Goal: Transaction & Acquisition: Purchase product/service

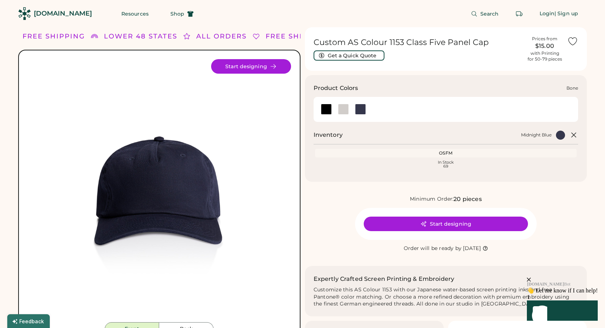
click at [343, 109] on div at bounding box center [343, 109] width 11 height 11
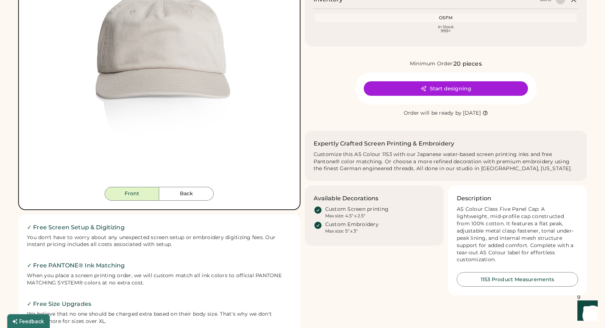
scroll to position [144, 0]
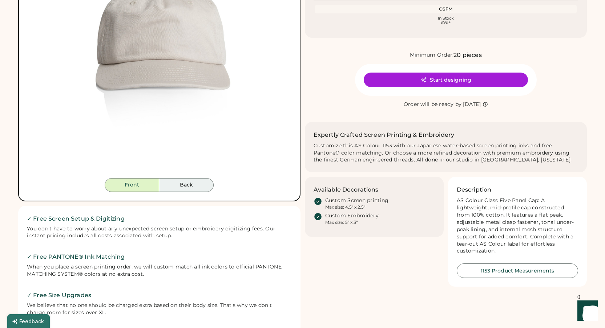
click at [178, 185] on button "Back" at bounding box center [186, 185] width 55 height 14
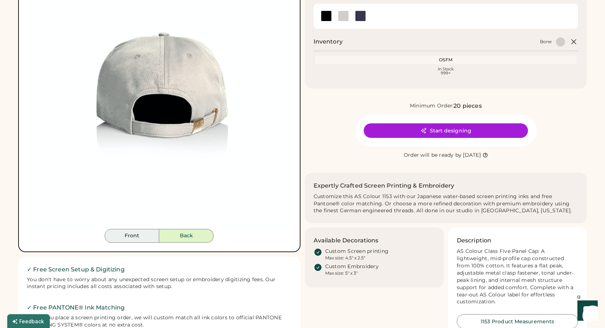
scroll to position [93, 0]
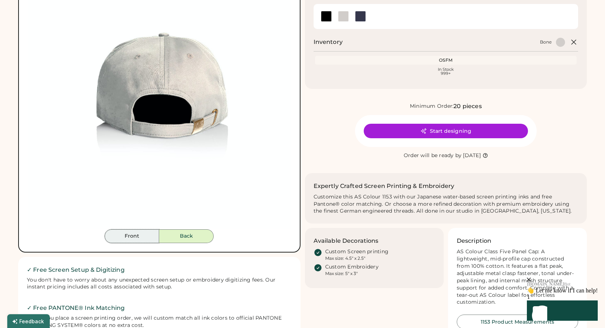
click at [139, 235] on button "Front" at bounding box center [132, 237] width 55 height 14
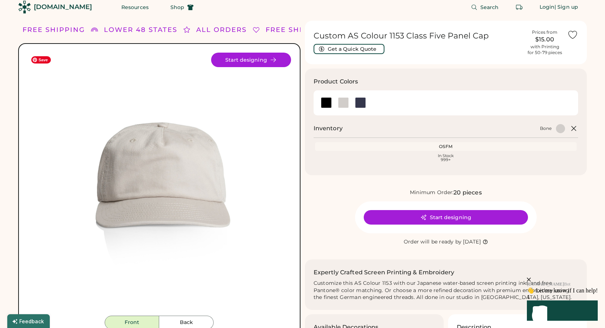
scroll to position [0, 0]
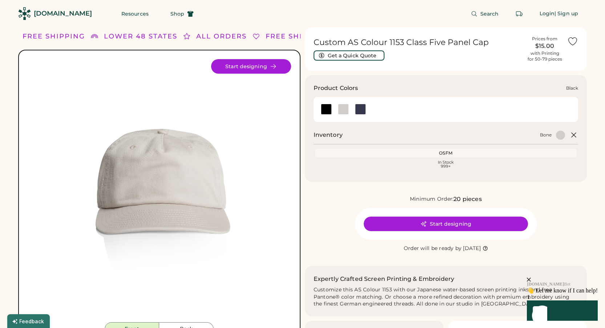
click at [327, 111] on div at bounding box center [326, 109] width 11 height 11
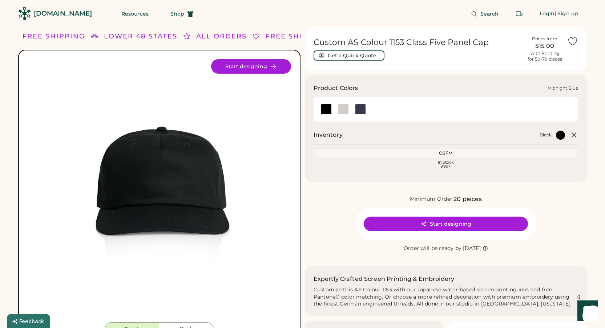
click at [359, 110] on div at bounding box center [360, 109] width 11 height 11
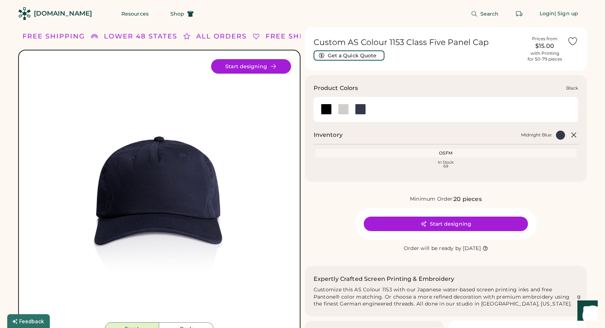
click at [323, 111] on div at bounding box center [326, 109] width 11 height 11
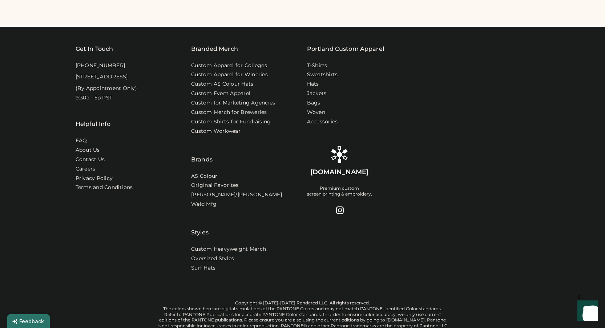
scroll to position [513, 0]
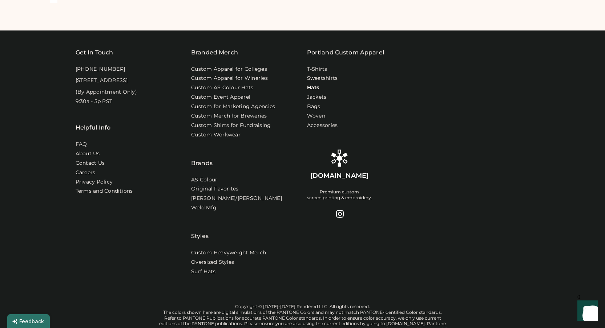
click at [314, 88] on link "Hats" at bounding box center [313, 87] width 12 height 7
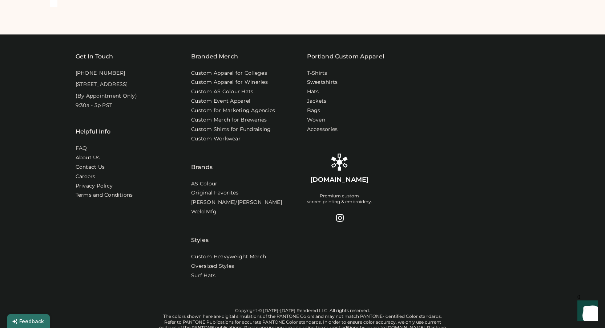
scroll to position [573, 0]
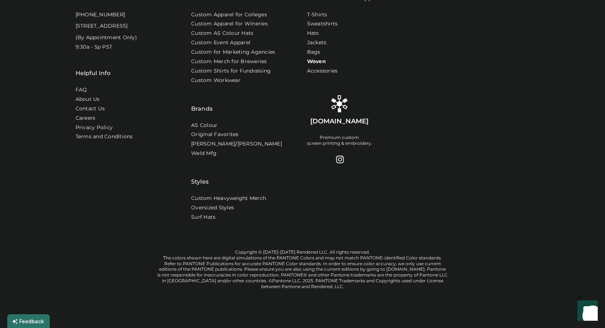
click at [323, 58] on link "Woven" at bounding box center [316, 61] width 19 height 7
click at [322, 68] on link "Accessories" at bounding box center [323, 71] width 32 height 7
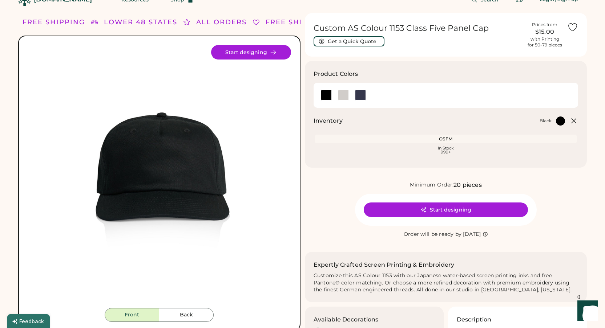
scroll to position [13, 0]
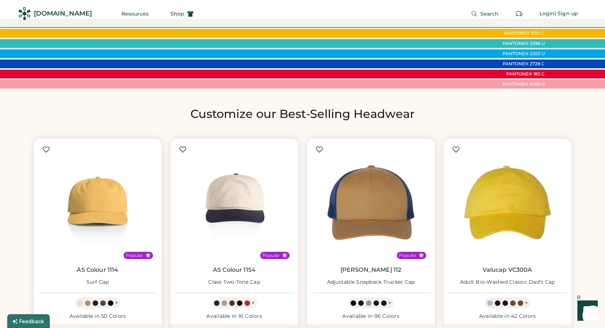
scroll to position [492, 0]
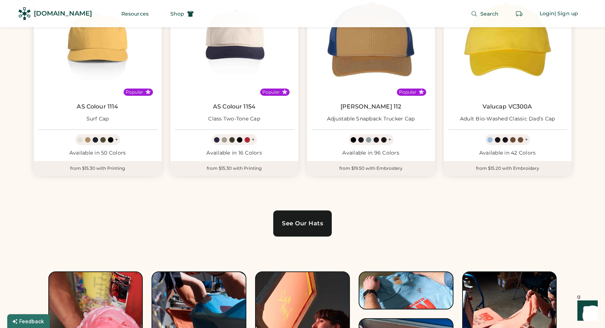
click at [316, 227] on div "See Our Hats" at bounding box center [302, 224] width 41 height 6
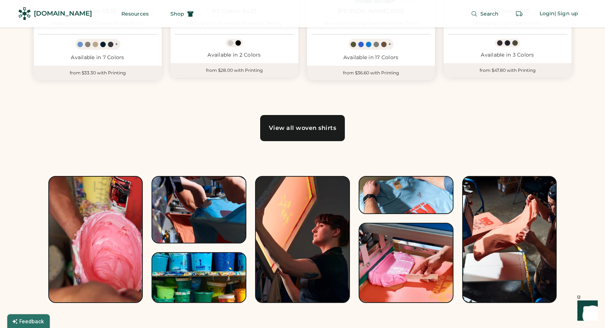
scroll to position [783, 0]
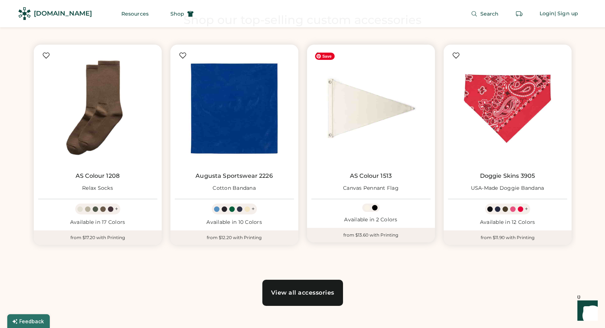
scroll to position [431, 0]
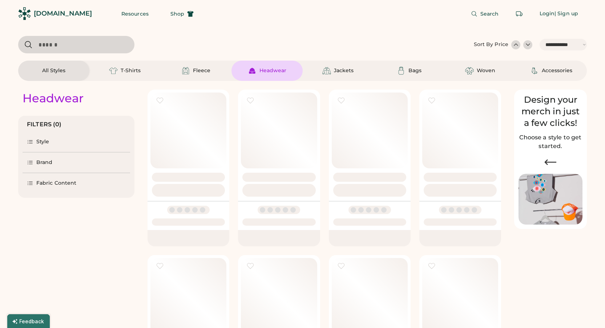
select select "*****"
select select "*"
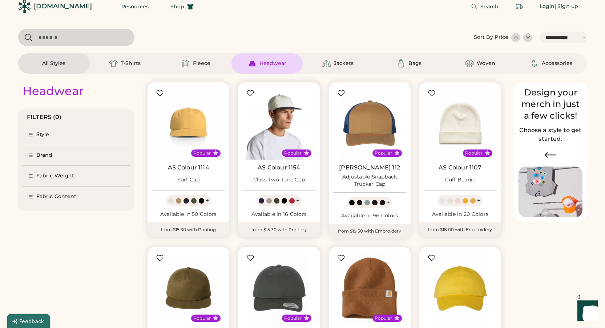
scroll to position [8, 0]
click at [274, 121] on img at bounding box center [278, 122] width 73 height 73
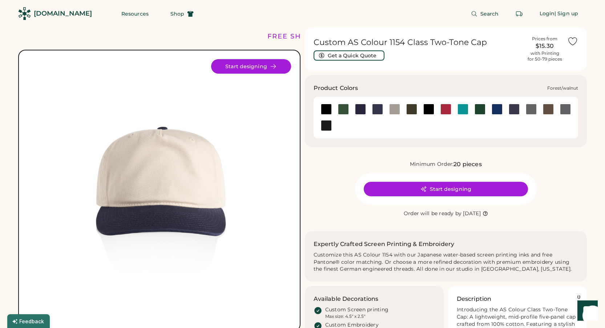
click at [344, 108] on div at bounding box center [343, 109] width 11 height 11
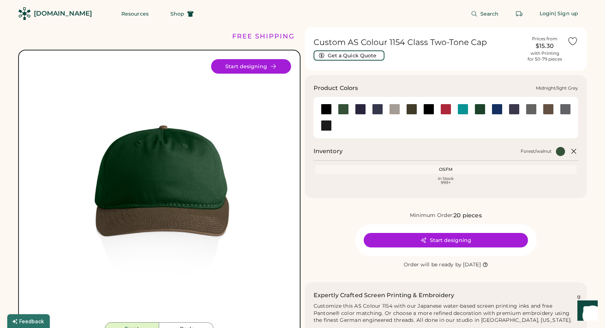
click at [394, 111] on div at bounding box center [394, 109] width 11 height 11
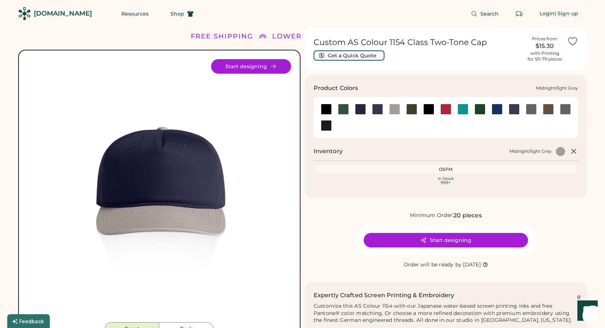
click at [394, 110] on div at bounding box center [394, 109] width 11 height 11
click at [396, 112] on div at bounding box center [394, 109] width 11 height 11
click at [446, 110] on div at bounding box center [445, 109] width 11 height 11
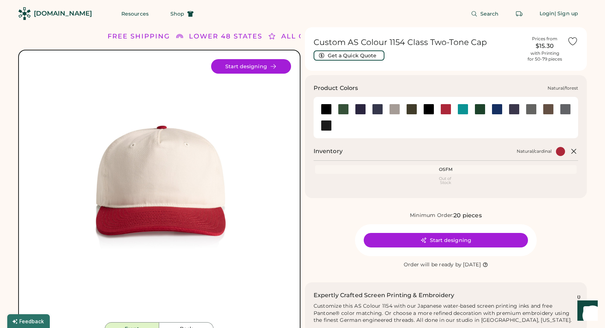
click at [480, 112] on div at bounding box center [480, 109] width 11 height 11
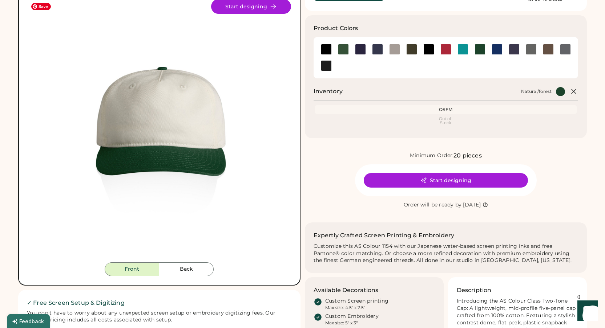
scroll to position [62, 0]
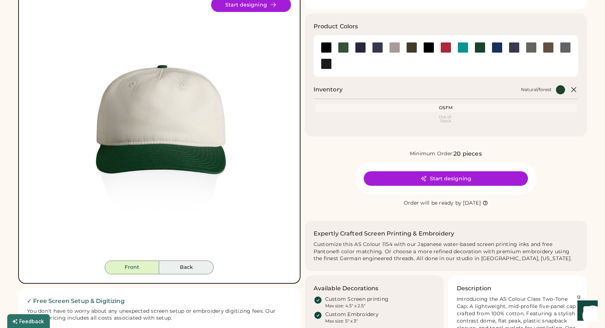
click at [190, 273] on button "Back" at bounding box center [186, 268] width 55 height 14
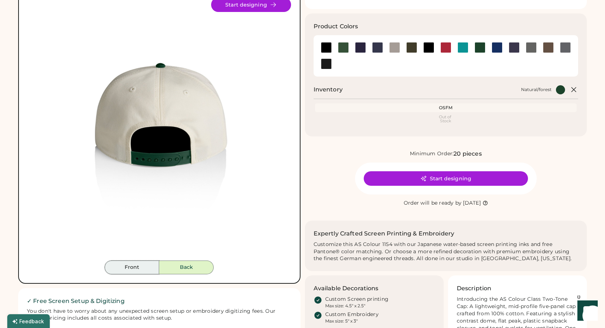
click at [145, 270] on button "Front" at bounding box center [132, 268] width 55 height 14
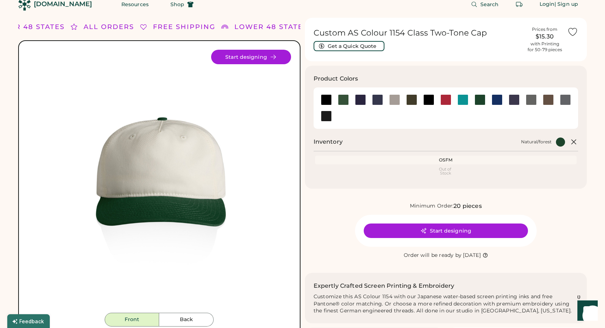
scroll to position [0, 0]
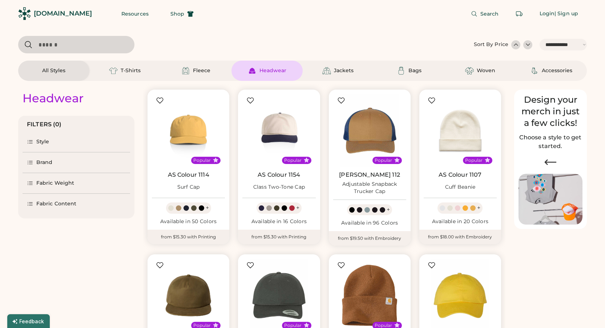
select select "*****"
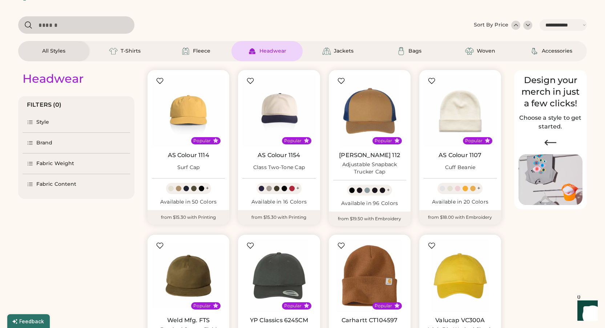
scroll to position [27, 0]
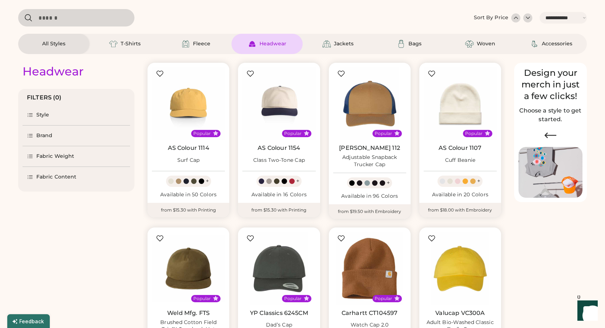
drag, startPoint x: 194, startPoint y: 110, endPoint x: 338, endPoint y: 10, distance: 175.0
click at [0, 0] on body "**********" at bounding box center [302, 137] width 605 height 328
drag, startPoint x: 192, startPoint y: 151, endPoint x: 370, endPoint y: 1, distance: 232.4
click at [0, 0] on body "**********" at bounding box center [302, 137] width 605 height 328
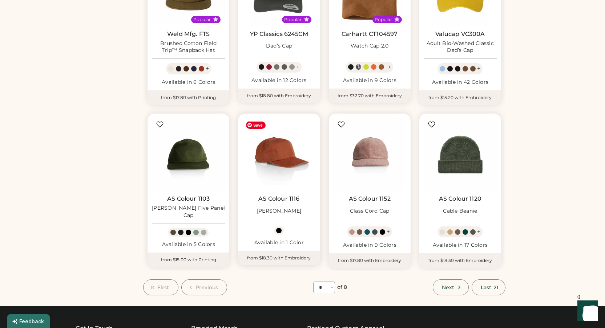
scroll to position [313, 0]
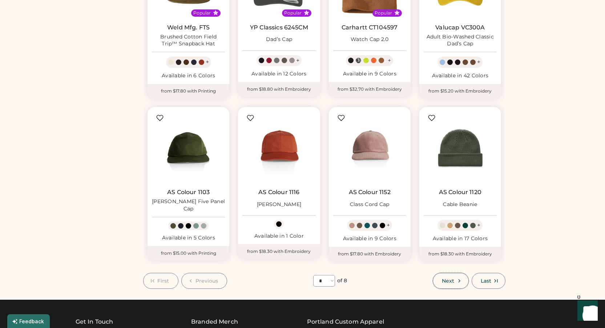
click at [454, 279] on span "Next" at bounding box center [448, 281] width 12 height 5
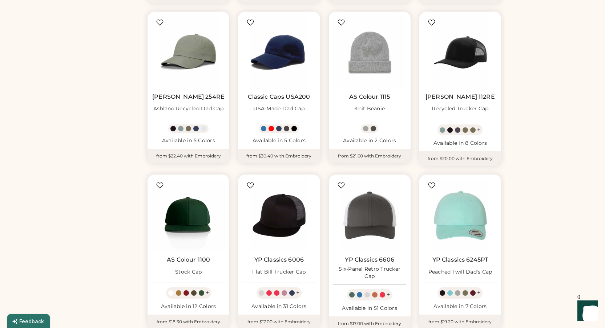
scroll to position [279, 0]
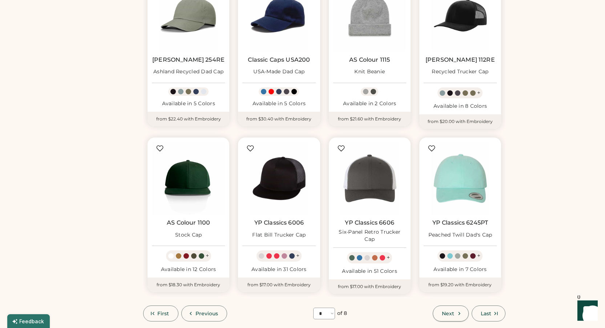
click at [439, 317] on button "Next" at bounding box center [451, 314] width 36 height 16
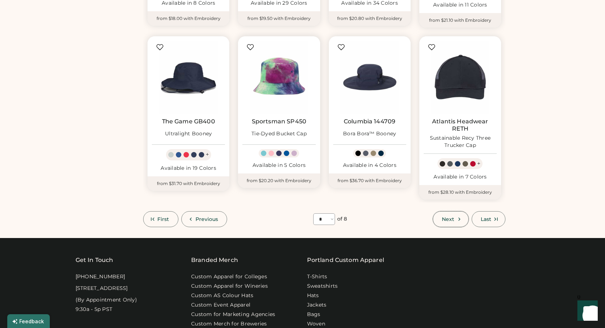
scroll to position [411, 0]
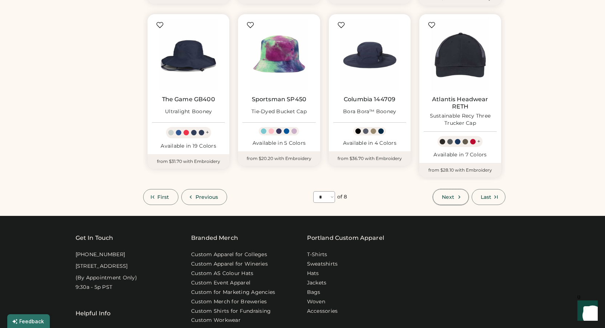
click at [437, 197] on button "Next" at bounding box center [451, 197] width 36 height 16
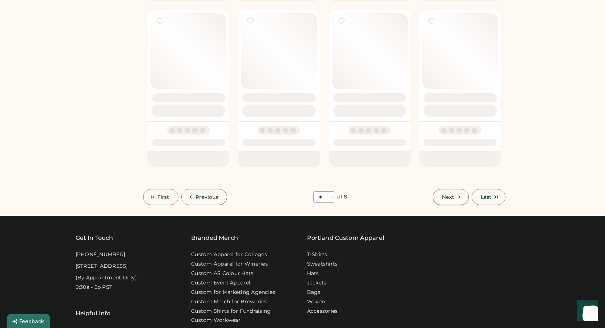
select select "*"
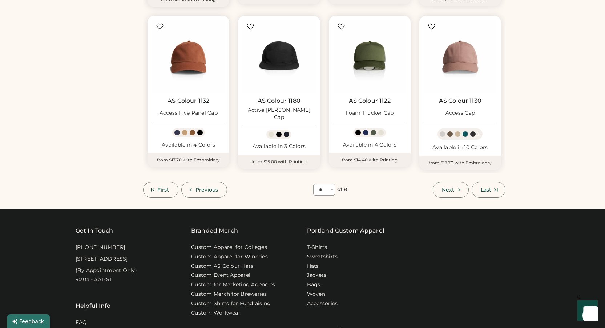
scroll to position [424, 0]
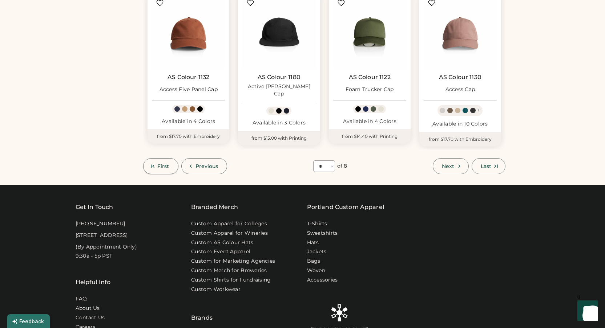
click at [157, 170] on button "First" at bounding box center [160, 166] width 35 height 16
select select "*"
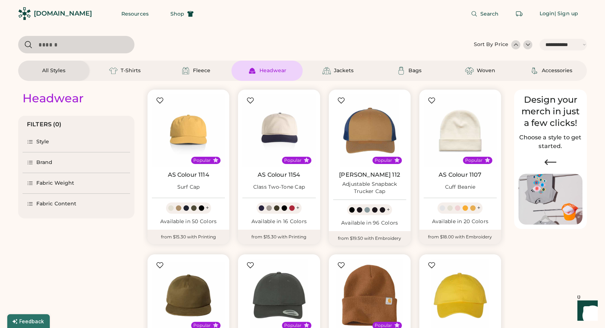
drag, startPoint x: 288, startPoint y: 175, endPoint x: 390, endPoint y: 24, distance: 182.5
click at [0, 0] on body "**********" at bounding box center [302, 164] width 605 height 328
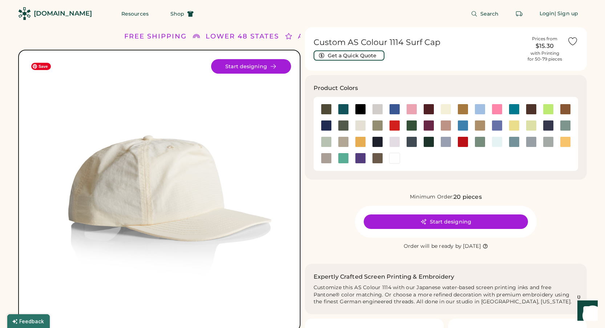
click at [227, 170] on img at bounding box center [159, 190] width 263 height 263
click at [160, 191] on img at bounding box center [159, 190] width 263 height 263
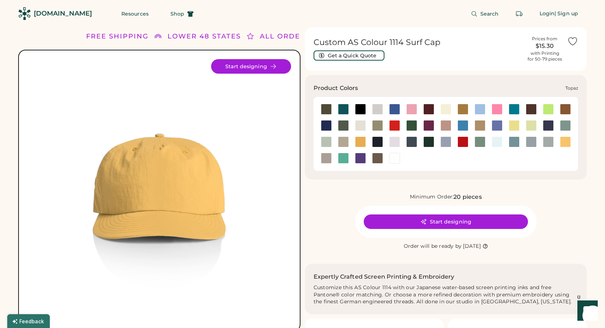
click at [341, 158] on div at bounding box center [343, 158] width 11 height 11
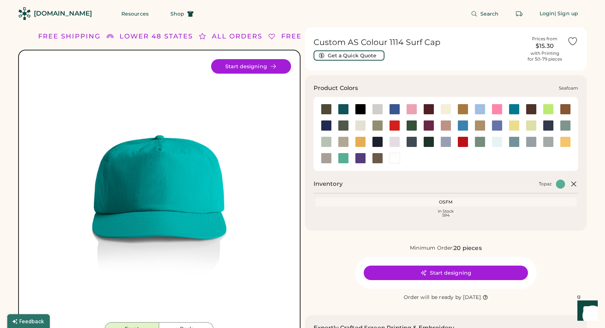
click at [496, 143] on div at bounding box center [497, 142] width 11 height 11
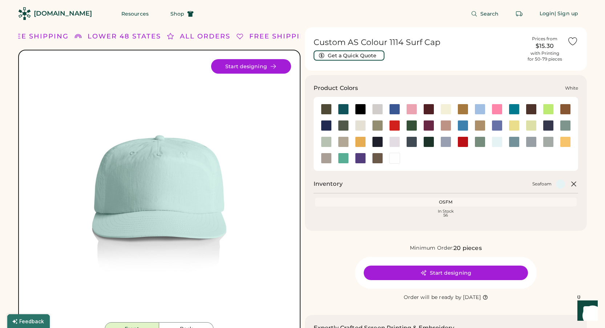
click at [390, 158] on div at bounding box center [394, 158] width 11 height 11
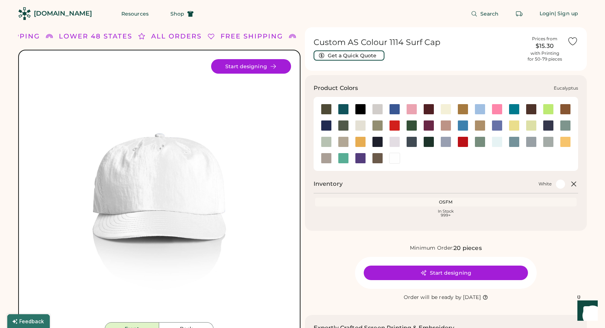
click at [378, 125] on div at bounding box center [377, 125] width 11 height 11
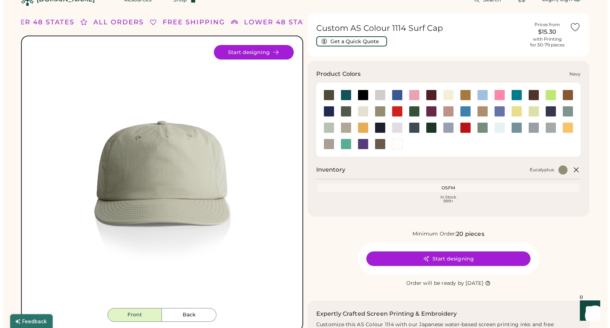
scroll to position [253, 0]
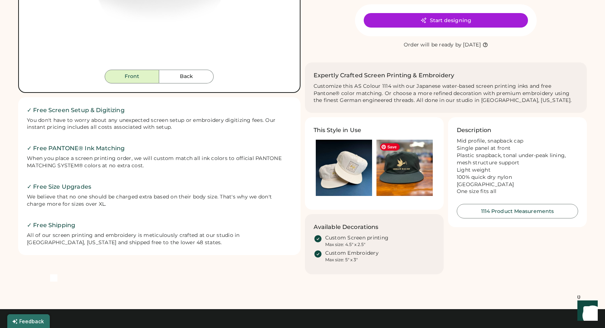
click at [411, 168] on img at bounding box center [404, 168] width 56 height 56
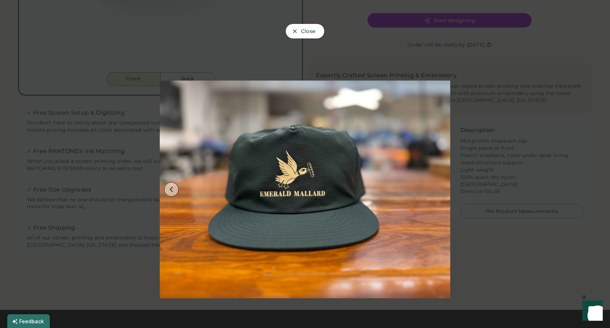
click at [177, 190] on button at bounding box center [171, 189] width 15 height 15
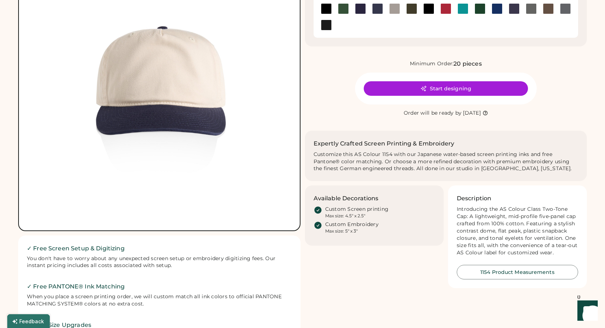
scroll to position [101, 0]
